Goal: Find specific page/section: Find specific page/section

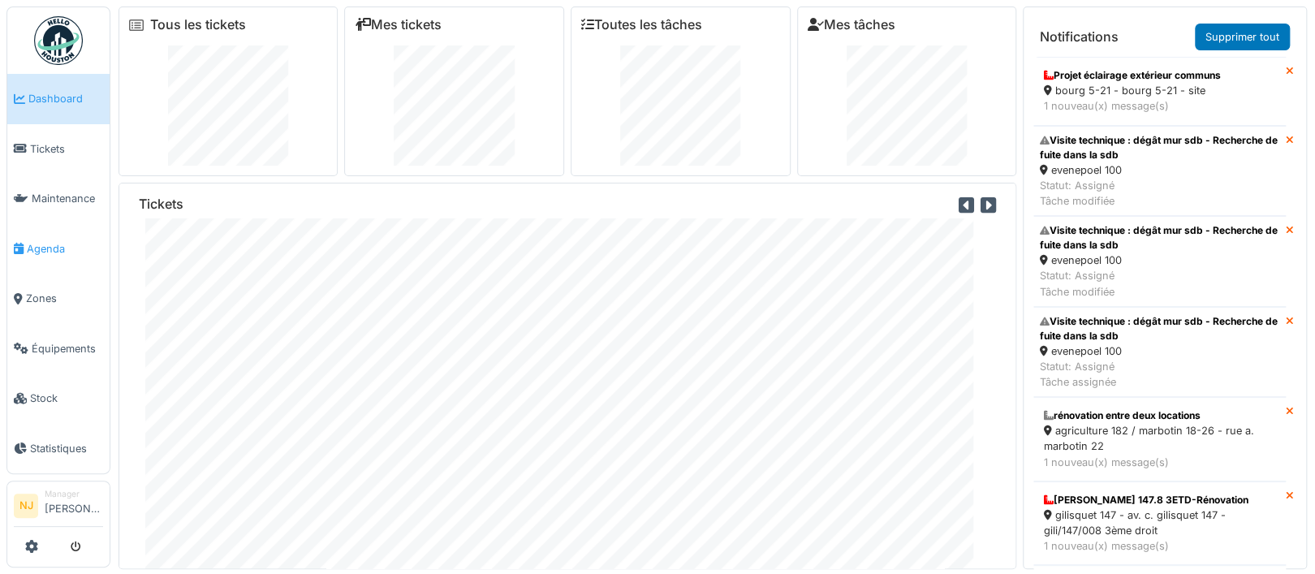
click at [44, 243] on span "Agenda" at bounding box center [65, 248] width 76 height 15
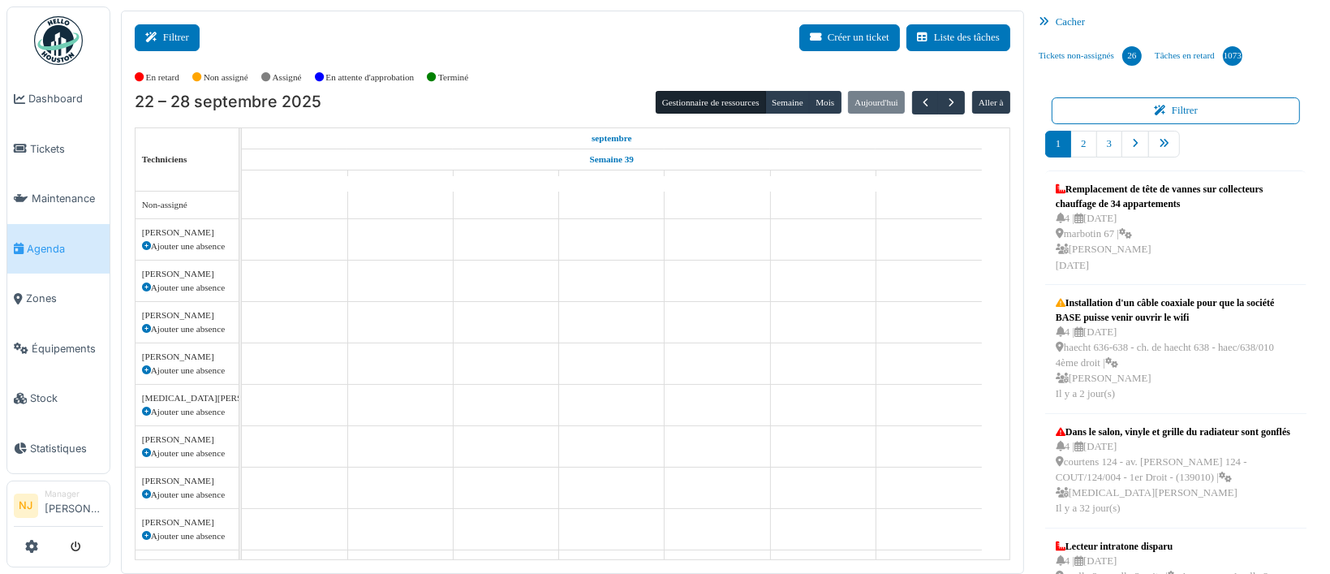
click at [170, 37] on button "Filtrer" at bounding box center [167, 37] width 65 height 27
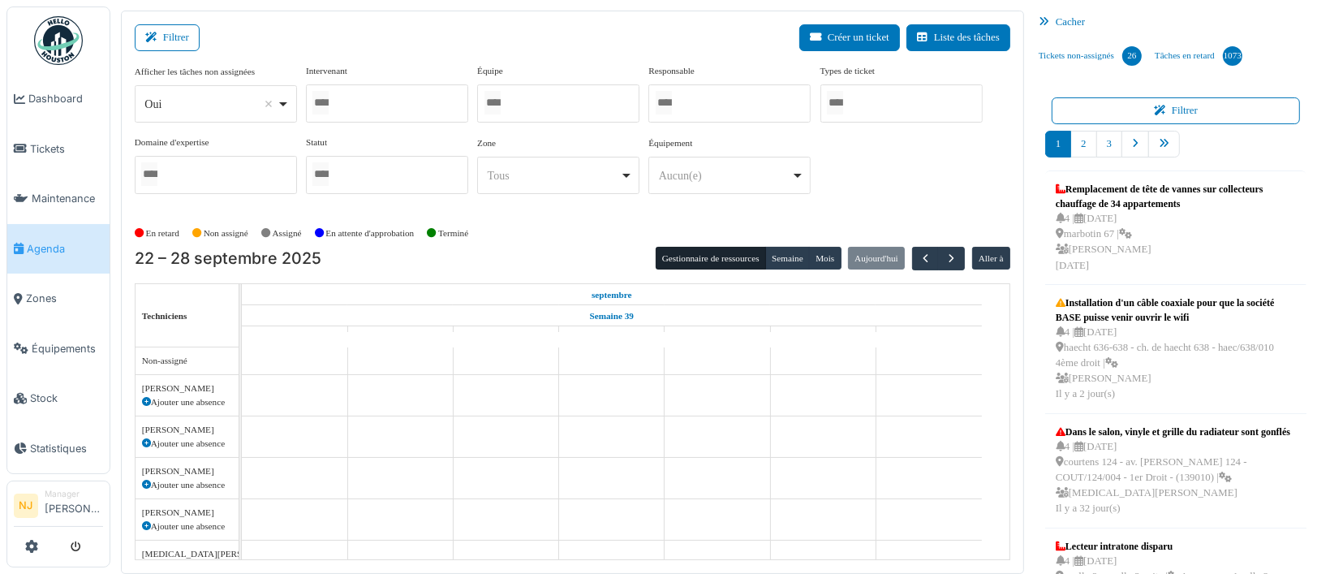
click at [513, 97] on div at bounding box center [558, 103] width 162 height 38
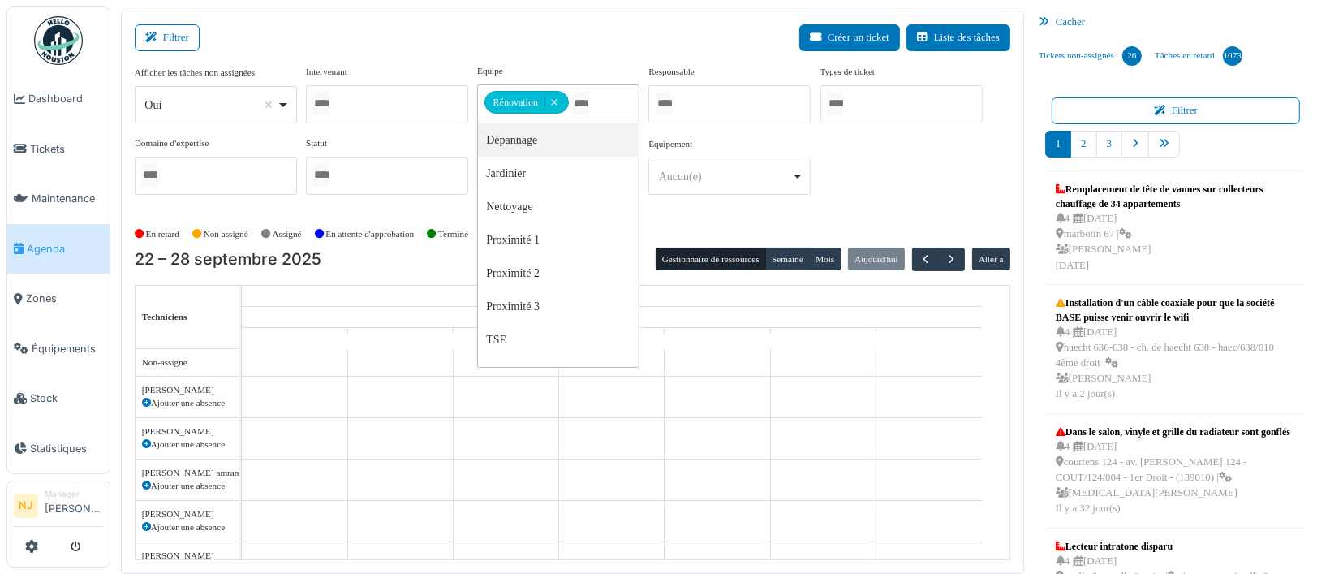
click at [543, 19] on div "Filtrer Créer un ticket Liste des tâches Afficher les tâches non assignées *** …" at bounding box center [572, 292] width 903 height 563
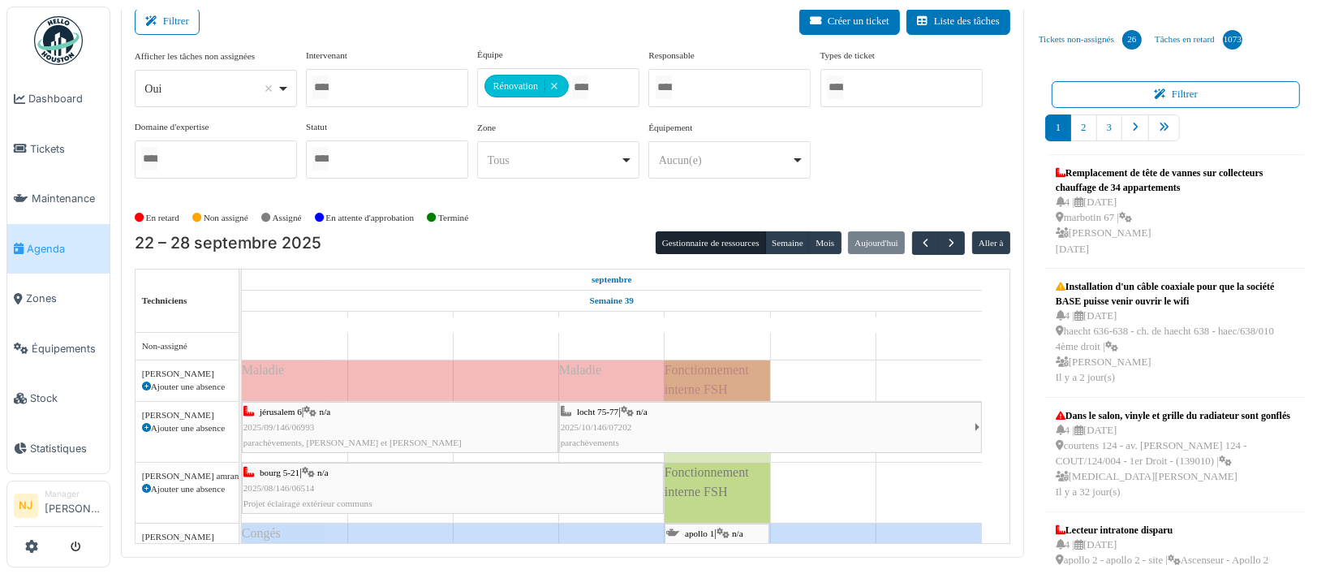
scroll to position [19, 0]
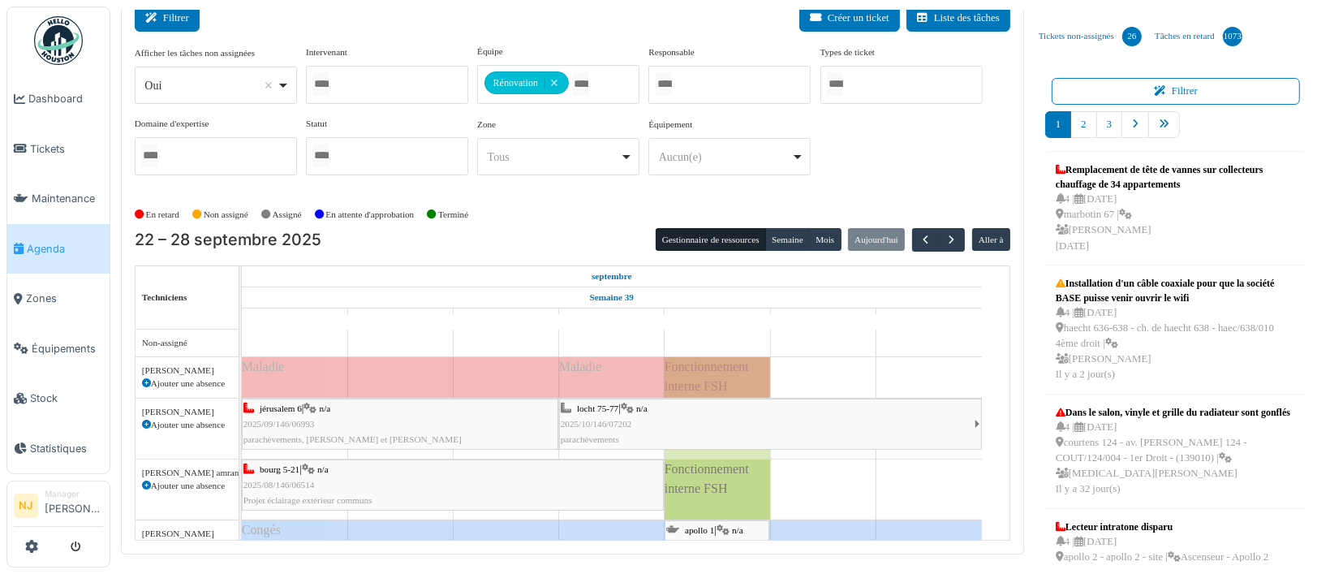
click at [163, 17] on button "Filtrer" at bounding box center [167, 18] width 65 height 27
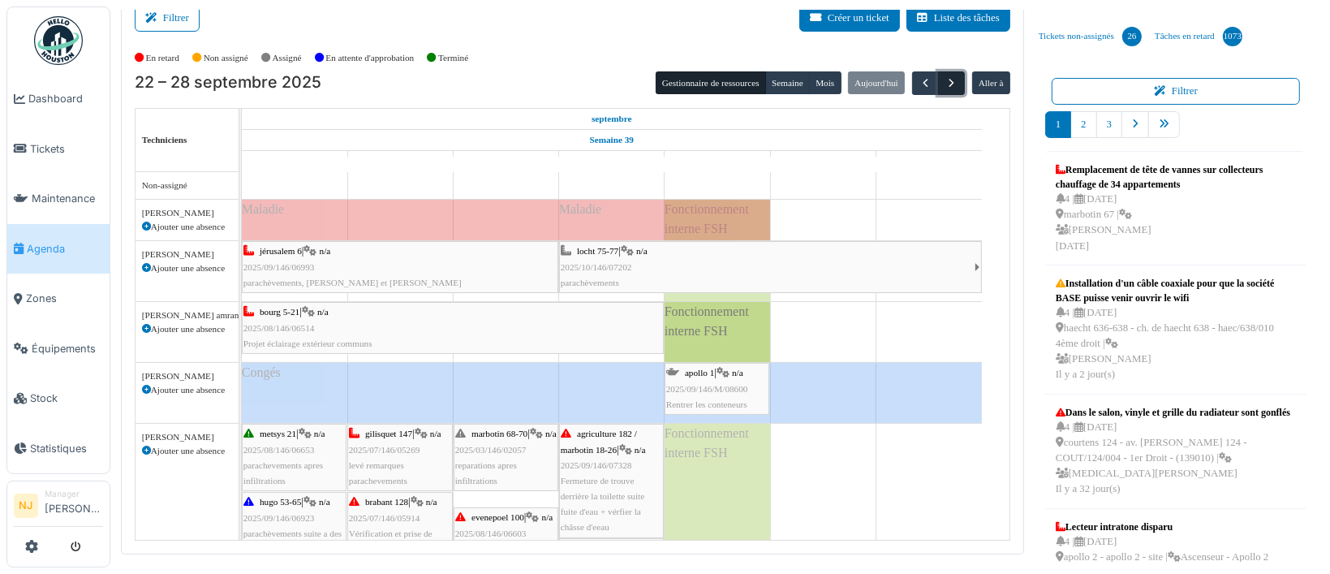
click at [945, 80] on span "button" at bounding box center [952, 83] width 14 height 14
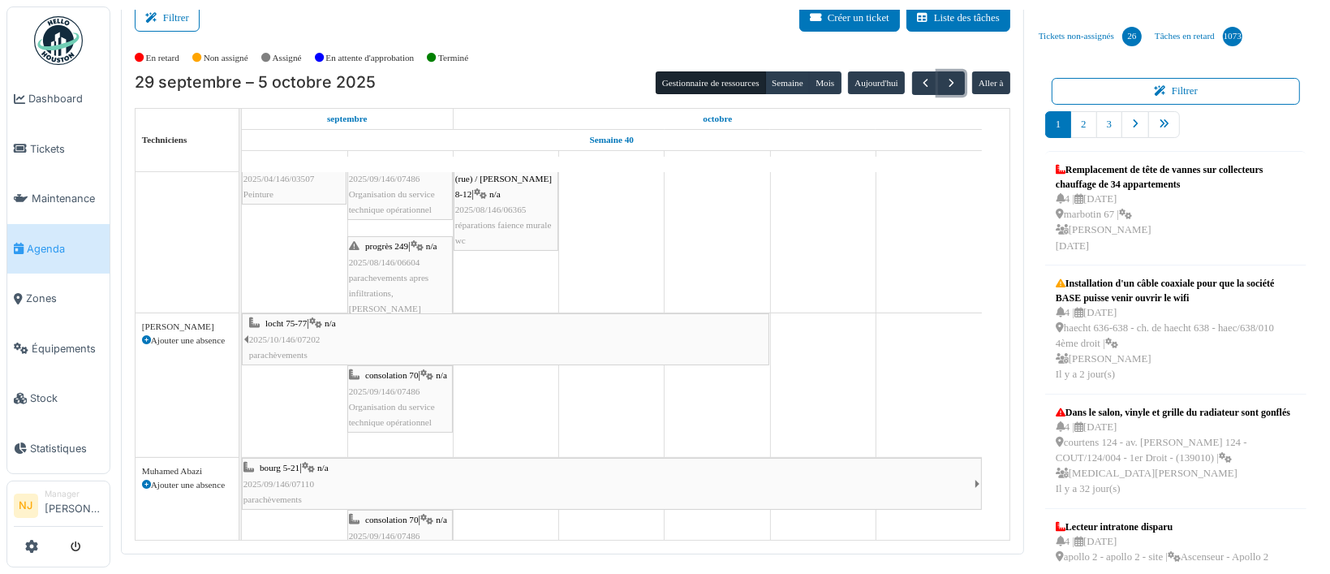
scroll to position [0, 0]
